Goal: Information Seeking & Learning: Understand process/instructions

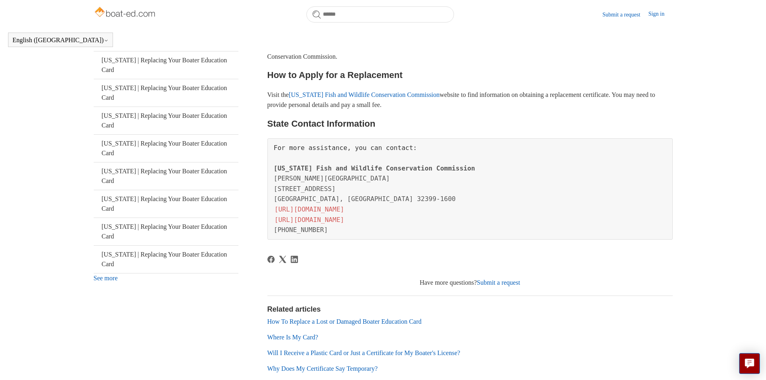
click at [348, 98] on link "[US_STATE] Fish and Wildlife Conservation Commission" at bounding box center [364, 94] width 151 height 7
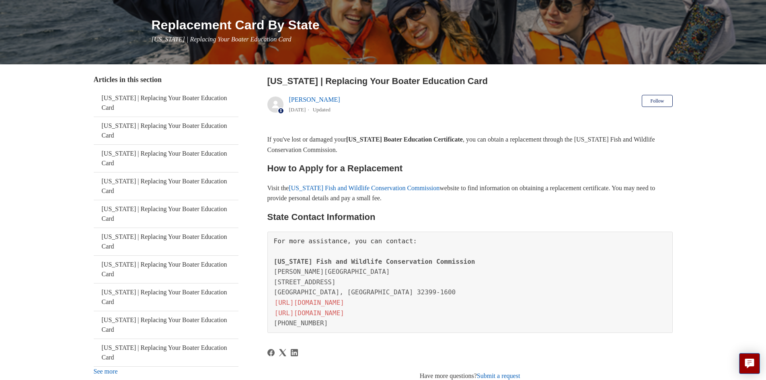
scroll to position [121, 0]
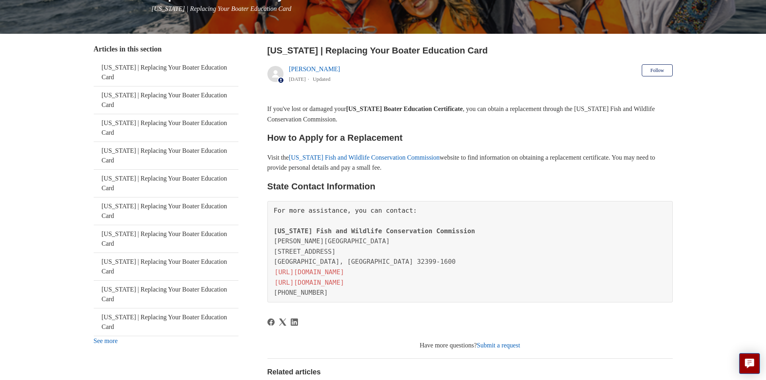
click at [327, 283] on link "[URL][DOMAIN_NAME]" at bounding box center [309, 282] width 71 height 9
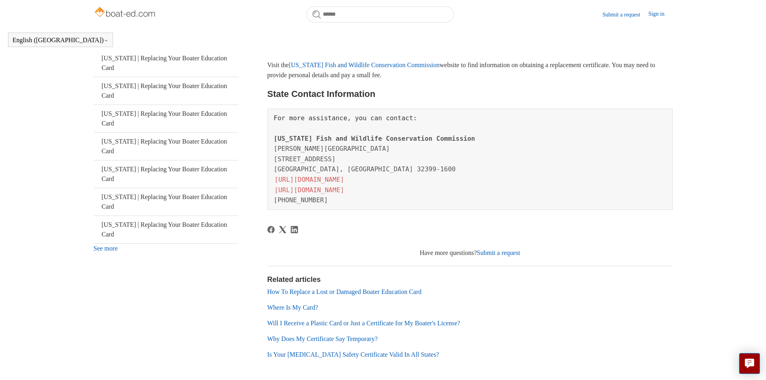
scroll to position [227, 0]
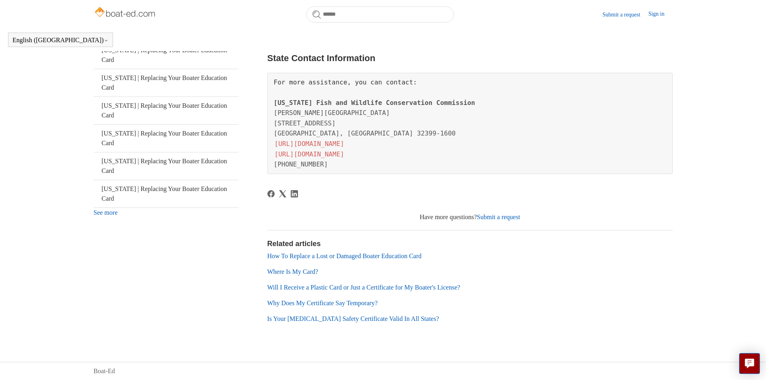
click at [362, 255] on link "How To Replace a Lost or Damaged Boater Education Card" at bounding box center [345, 256] width 154 height 7
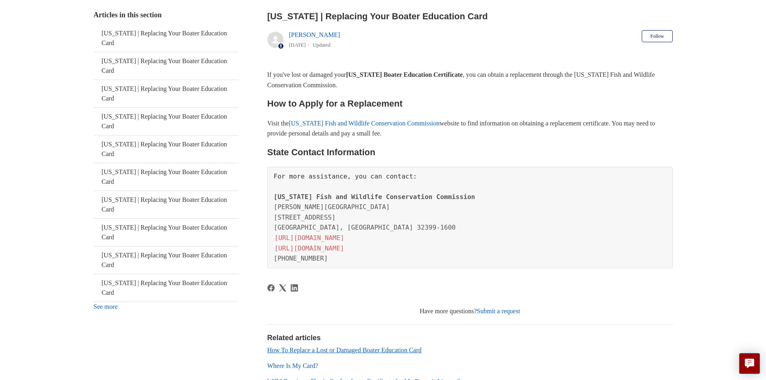
scroll to position [0, 0]
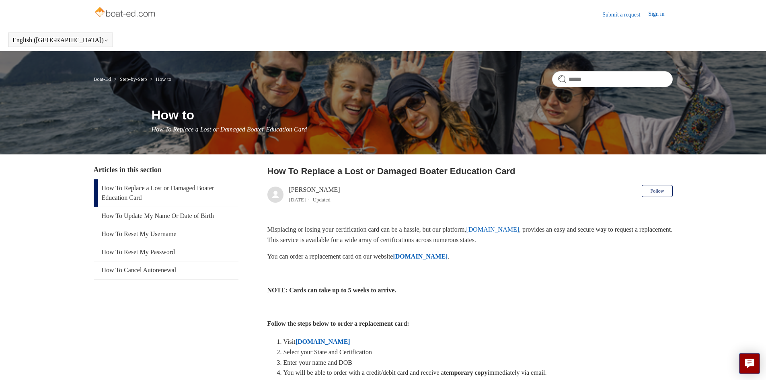
scroll to position [40, 0]
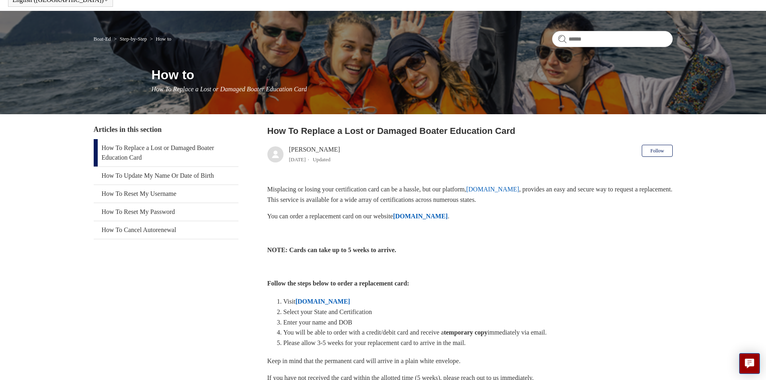
click at [419, 216] on strong "[DOMAIN_NAME]" at bounding box center [420, 216] width 55 height 7
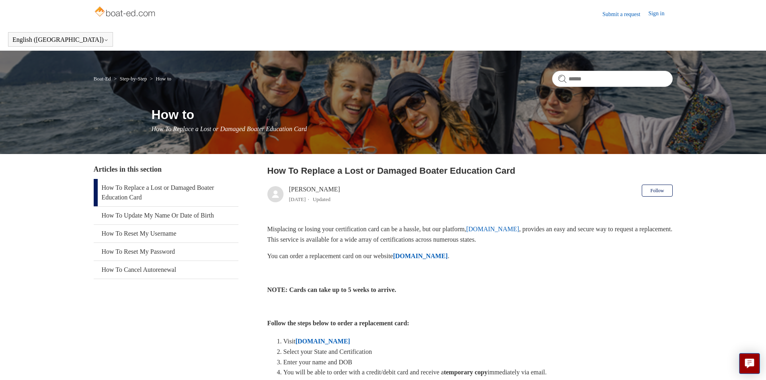
scroll to position [0, 0]
